Goal: Information Seeking & Learning: Learn about a topic

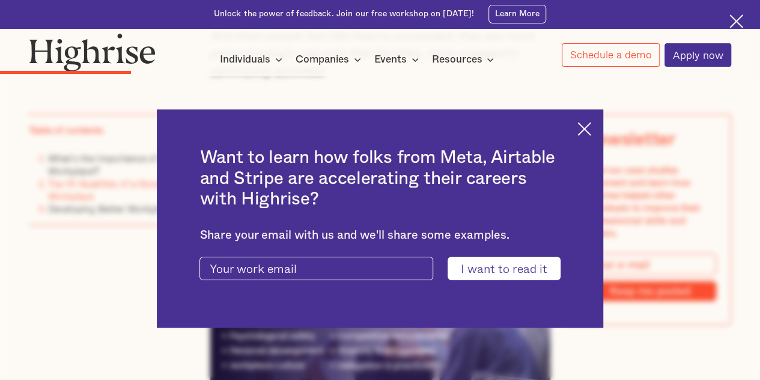
scroll to position [1423, 0]
click at [591, 126] on img at bounding box center [585, 129] width 14 height 14
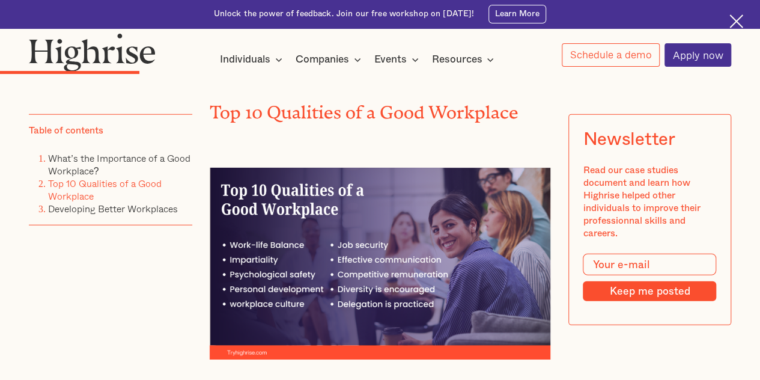
scroll to position [1483, 0]
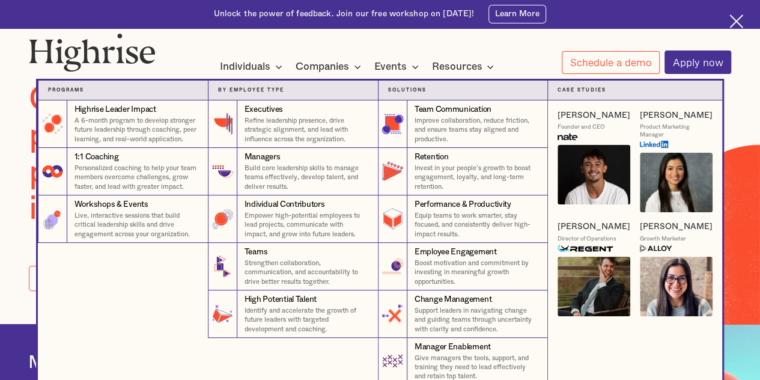
scroll to position [56, 0]
click at [470, 67] on nav "Programs 4 Highrise Leader Impact Program A 6-month program to develop stronger…" at bounding box center [379, 223] width 721 height 323
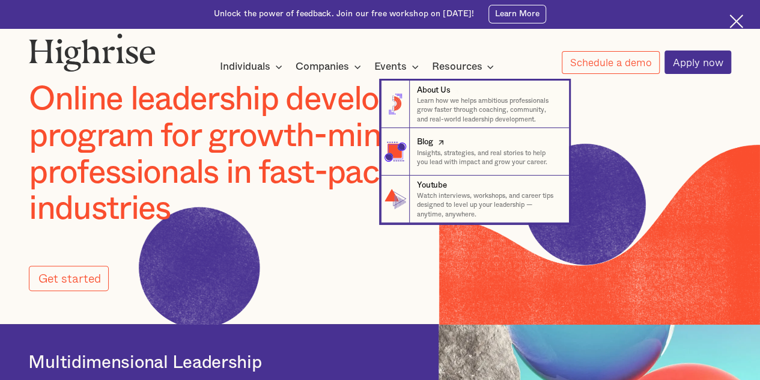
click at [434, 163] on p "Insights, strategies, and real stories to help you lead with impact and grow yo…" at bounding box center [488, 157] width 142 height 19
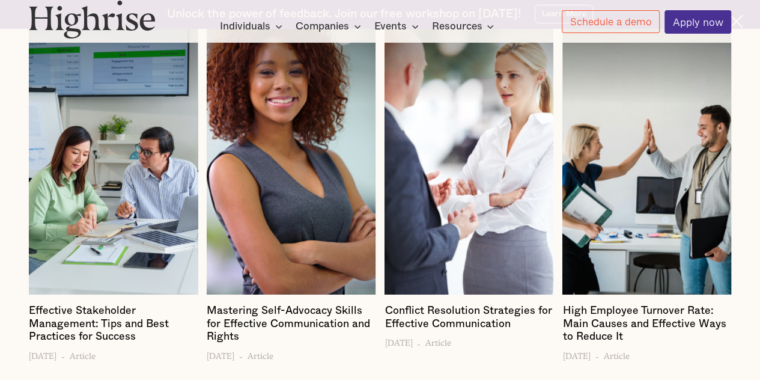
scroll to position [1549, 0]
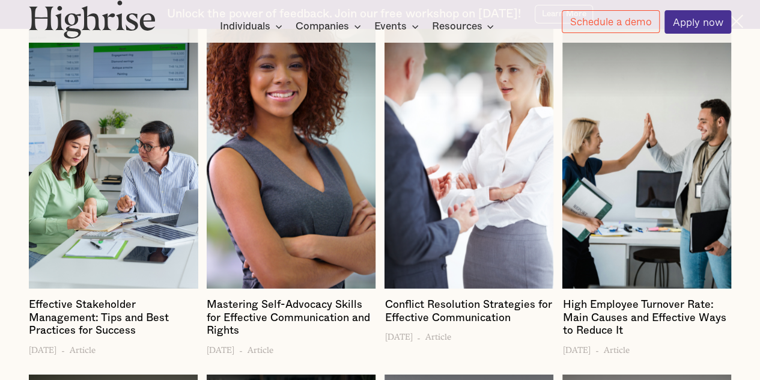
click at [111, 218] on div at bounding box center [113, 146] width 168 height 285
